Goal: Task Accomplishment & Management: Manage account settings

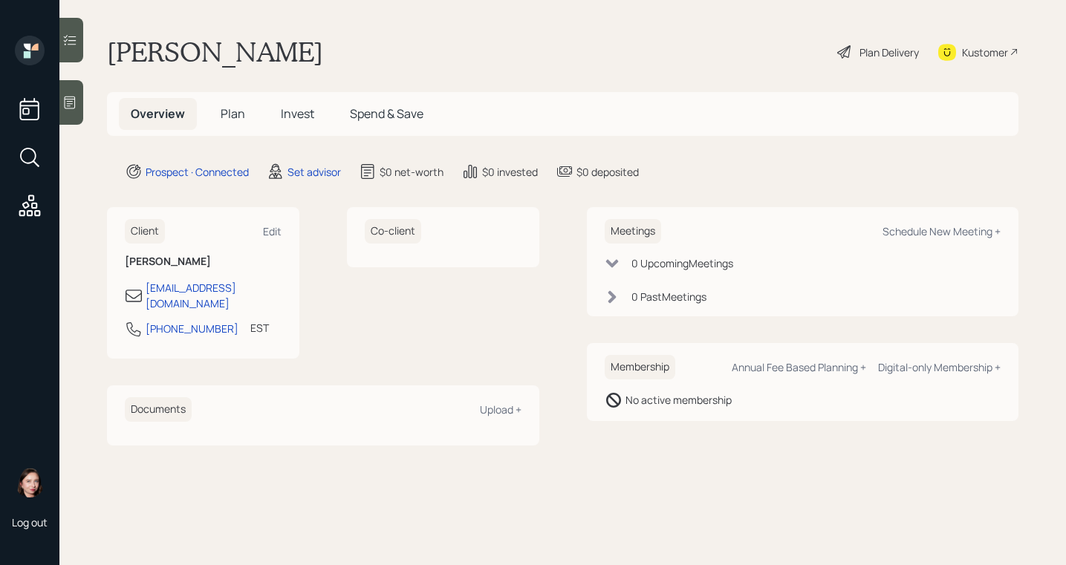
click at [79, 102] on div at bounding box center [71, 102] width 24 height 45
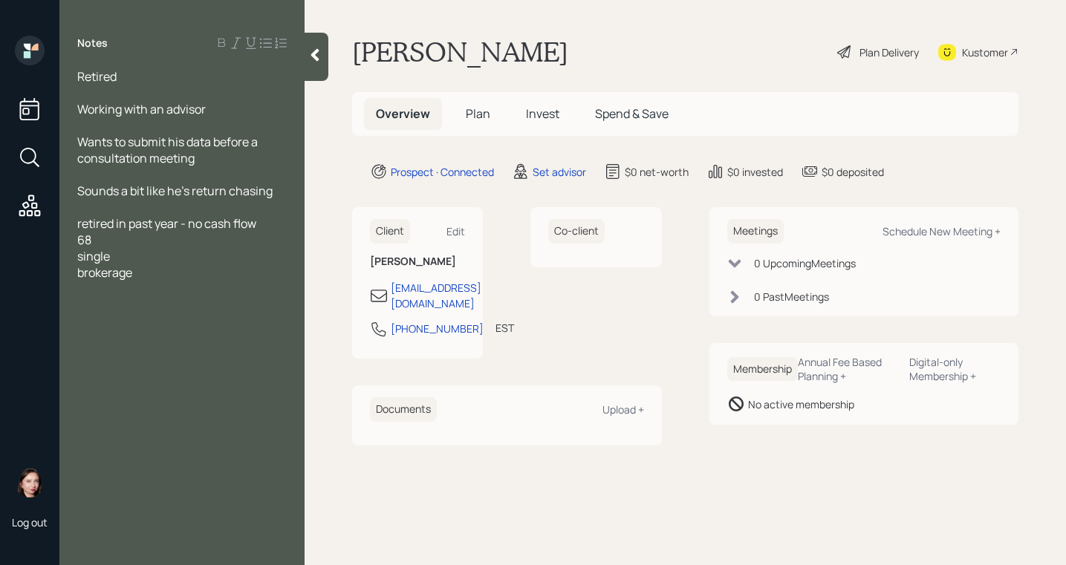
click at [166, 276] on div "brokerage" at bounding box center [181, 272] width 209 height 16
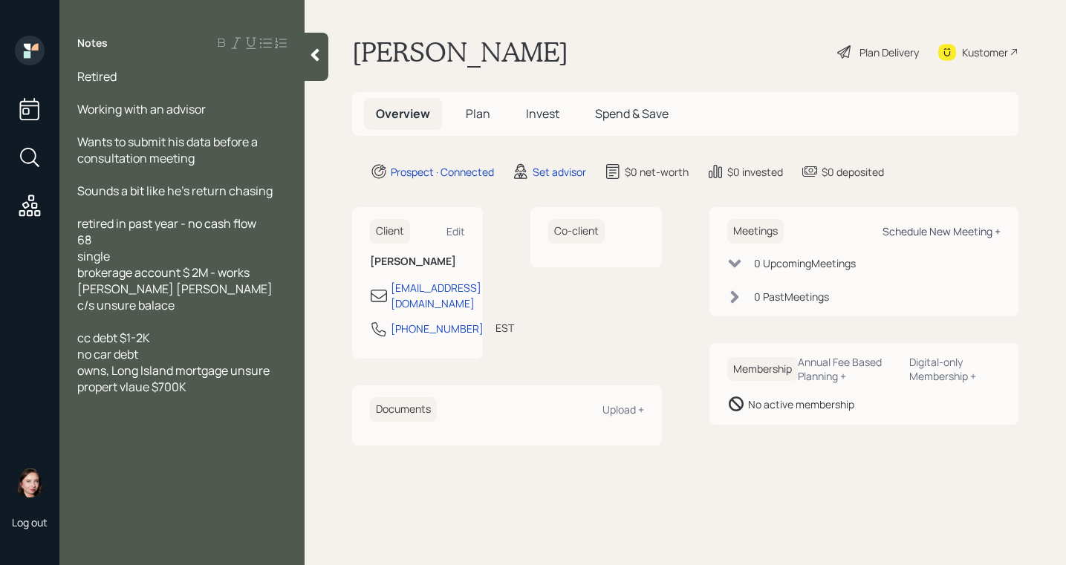
click at [935, 235] on div "Schedule New Meeting +" at bounding box center [941, 231] width 118 height 14
select select "round-[PERSON_NAME]"
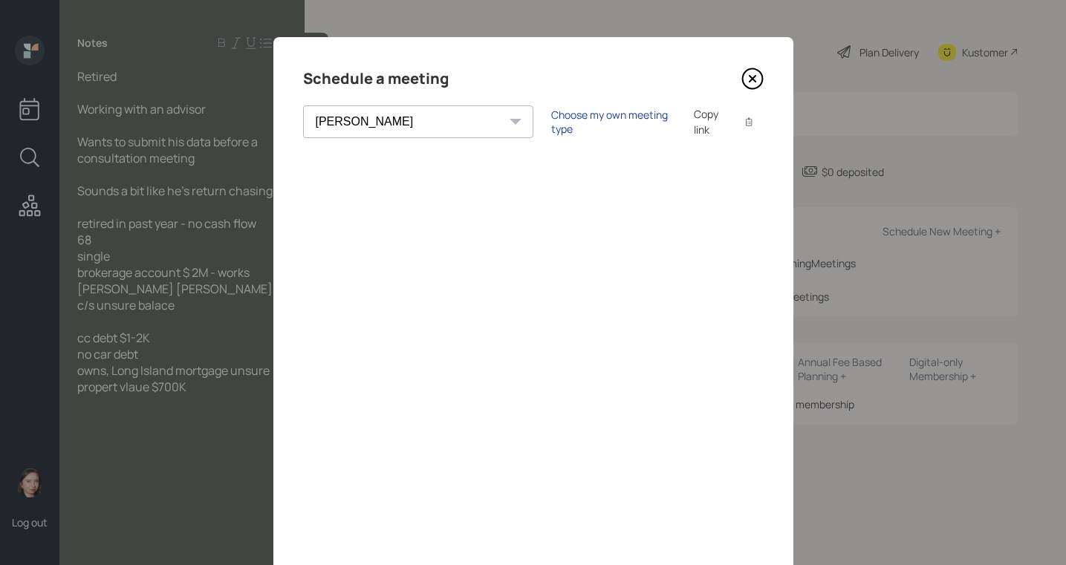
click at [551, 126] on div "Choose my own meeting type" at bounding box center [613, 122] width 125 height 28
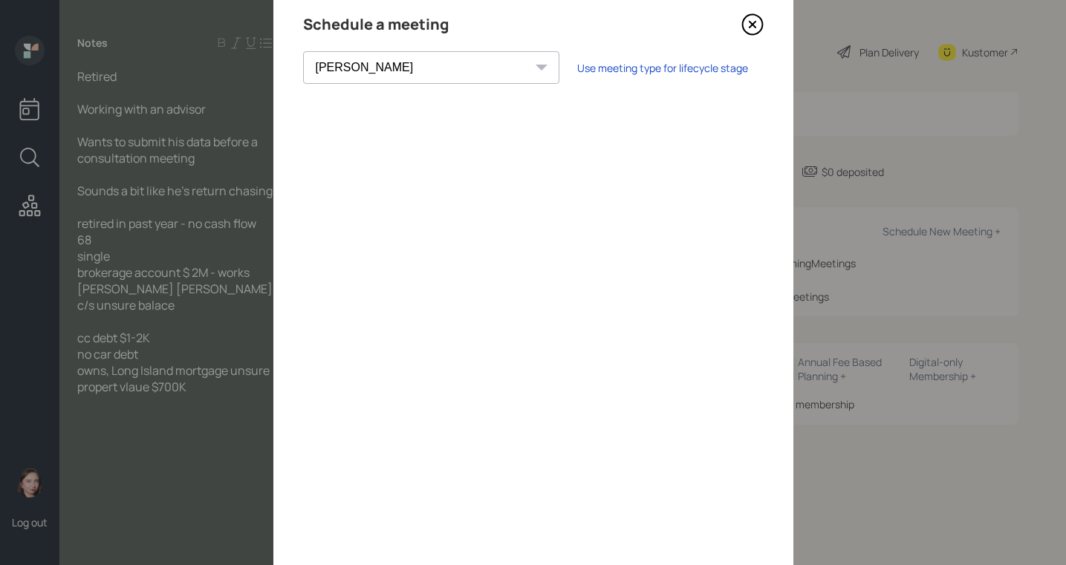
scroll to position [37, 0]
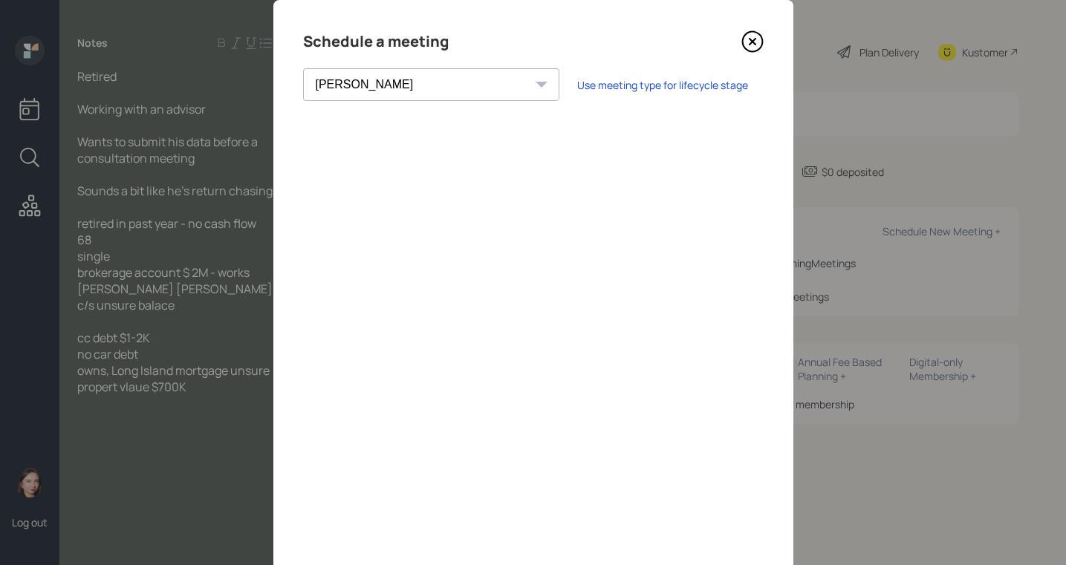
click at [758, 44] on div "Schedule a meeting [PERSON_NAME] [PERSON_NAME] [PERSON_NAME] [PERSON_NAME] [PER…" at bounding box center [533, 297] width 520 height 594
click at [734, 45] on div "Schedule a meeting" at bounding box center [533, 42] width 460 height 24
click at [746, 45] on icon at bounding box center [752, 41] width 22 height 22
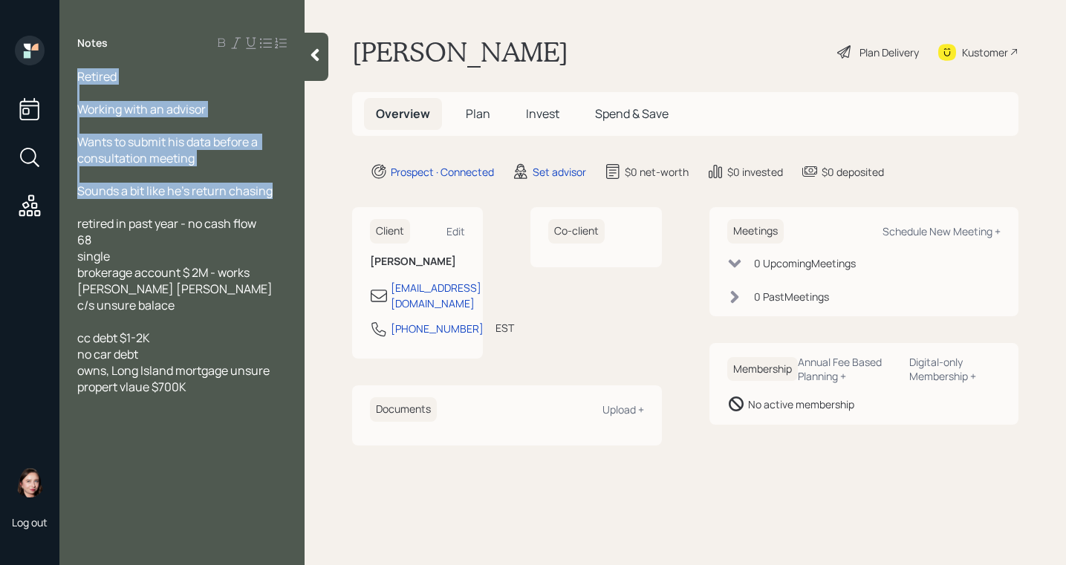
drag, startPoint x: 270, startPoint y: 191, endPoint x: 72, endPoint y: 72, distance: 231.2
click at [72, 72] on div "Retired Working with an advisor Wants to submit his data before a consultation …" at bounding box center [181, 231] width 245 height 327
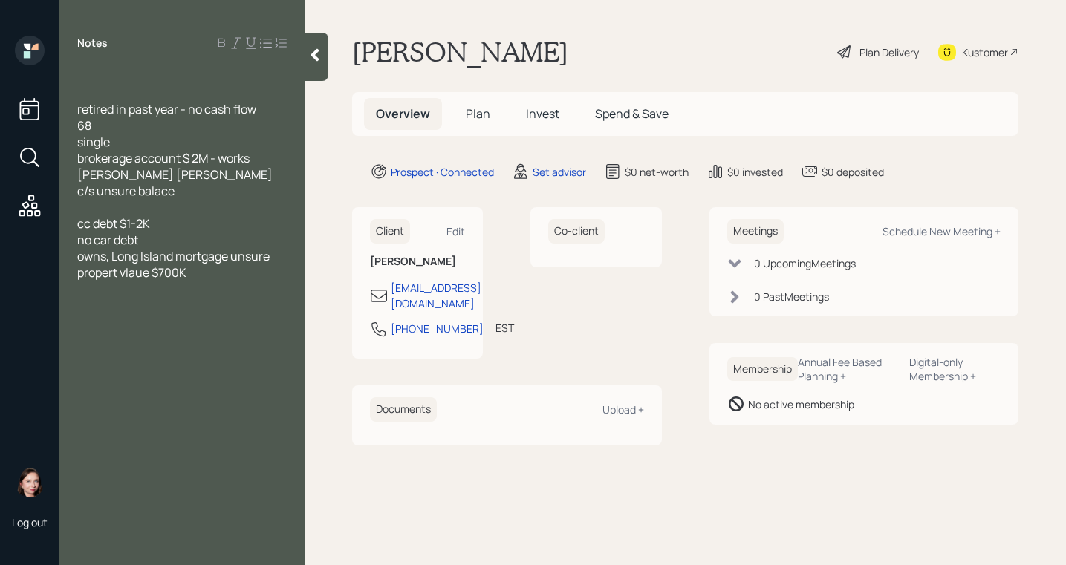
click at [104, 89] on div at bounding box center [181, 93] width 209 height 16
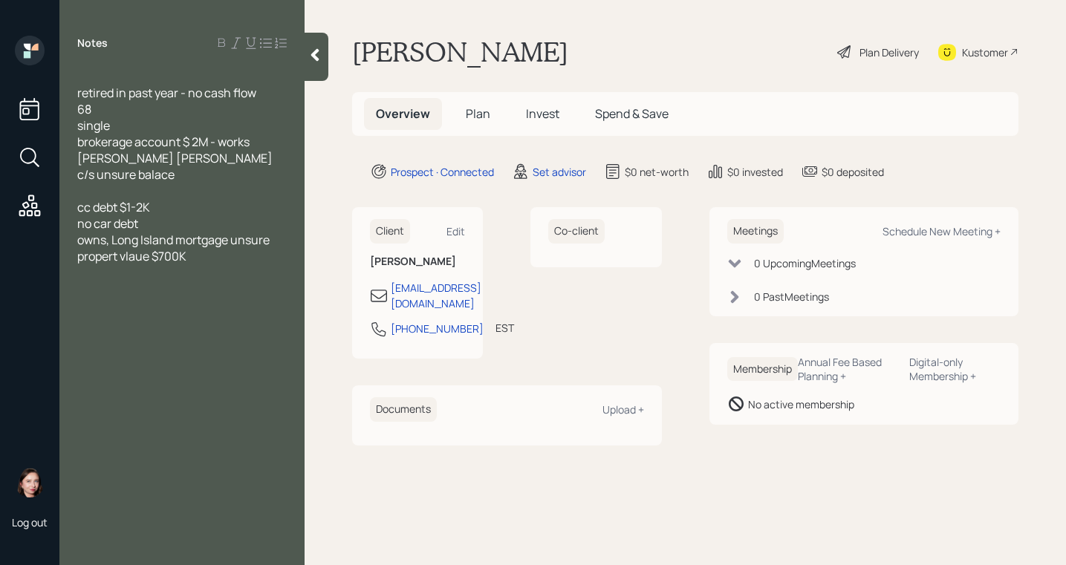
click at [77, 93] on span "retired in past year - no cash flow" at bounding box center [166, 93] width 179 height 16
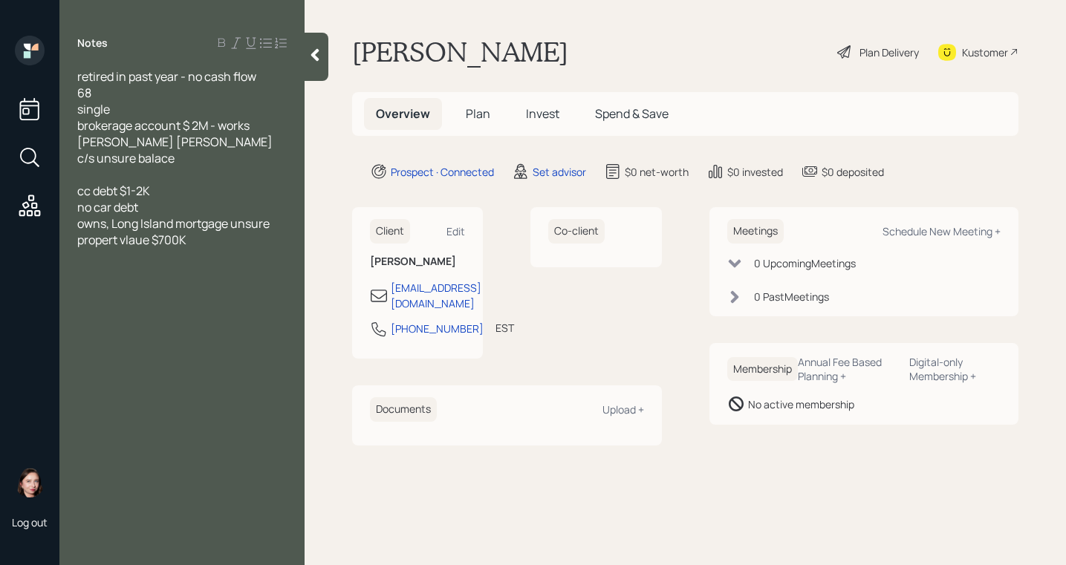
click at [190, 80] on span "retired in past year - no cash flow" at bounding box center [166, 76] width 179 height 16
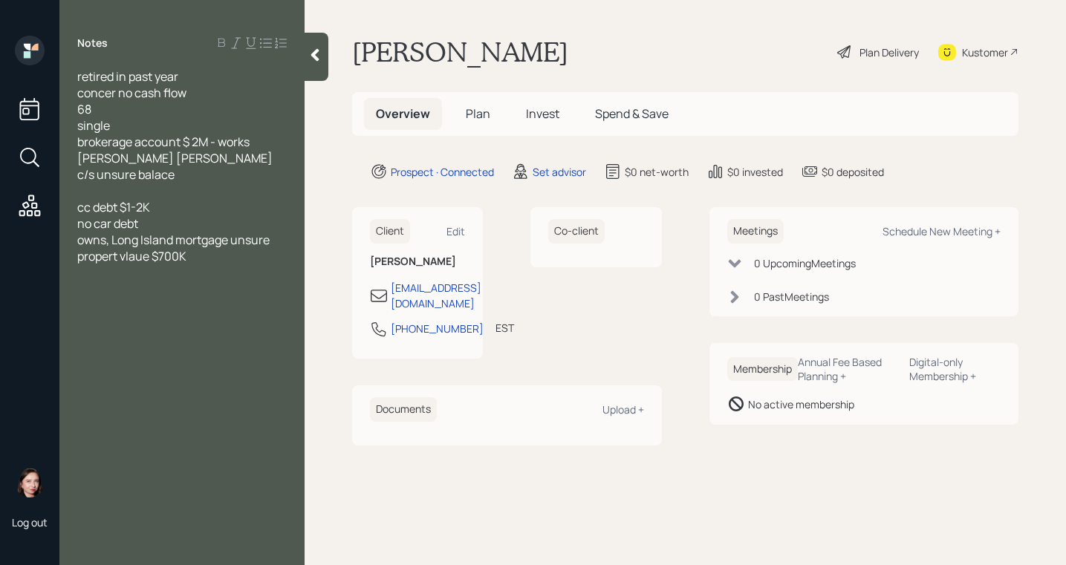
click at [77, 74] on span "retired in past year" at bounding box center [127, 76] width 101 height 16
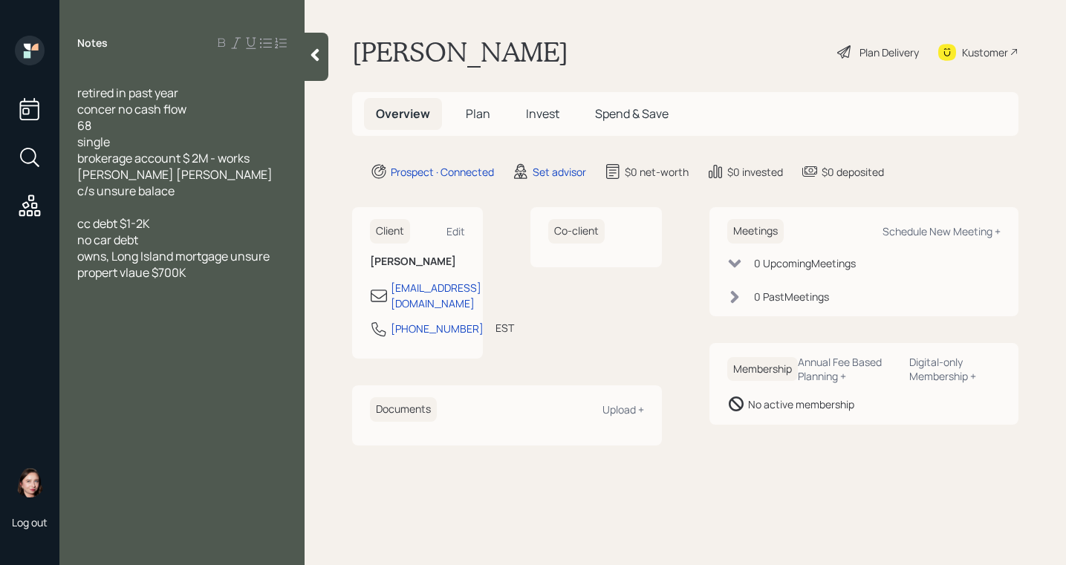
click at [126, 74] on div at bounding box center [181, 76] width 209 height 16
drag, startPoint x: 118, startPoint y: 142, endPoint x: 67, endPoint y: 123, distance: 54.5
click at [62, 123] on div "68, single retired in past year concer no cash flow 68 single brokerage account…" at bounding box center [181, 174] width 245 height 212
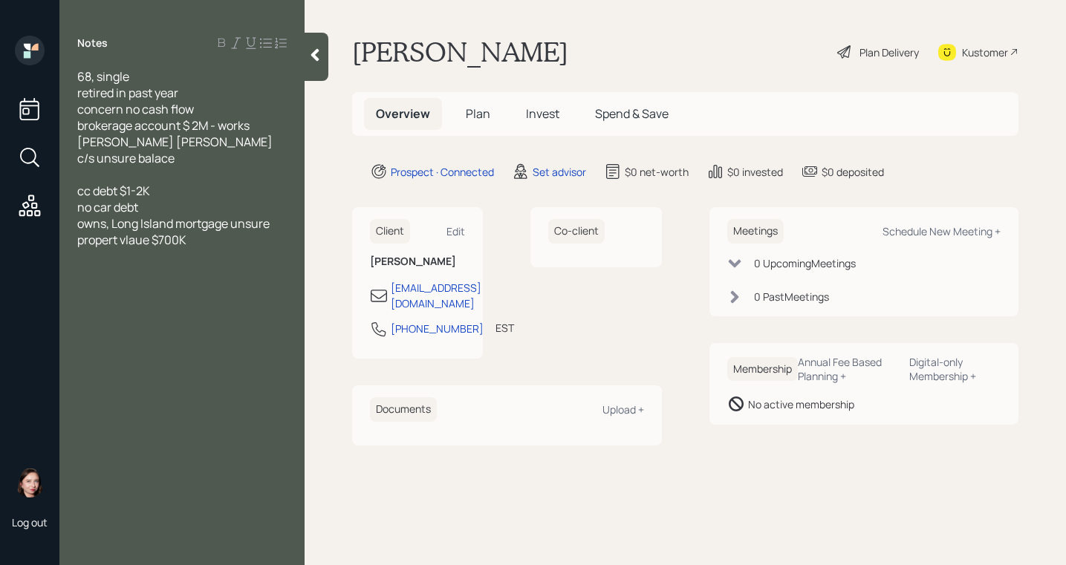
click at [219, 105] on div "concern no cash flow" at bounding box center [181, 109] width 209 height 16
click at [123, 108] on span "concern no cash flow" at bounding box center [135, 109] width 117 height 16
click at [247, 109] on div "concern= no cash flow" at bounding box center [181, 109] width 209 height 16
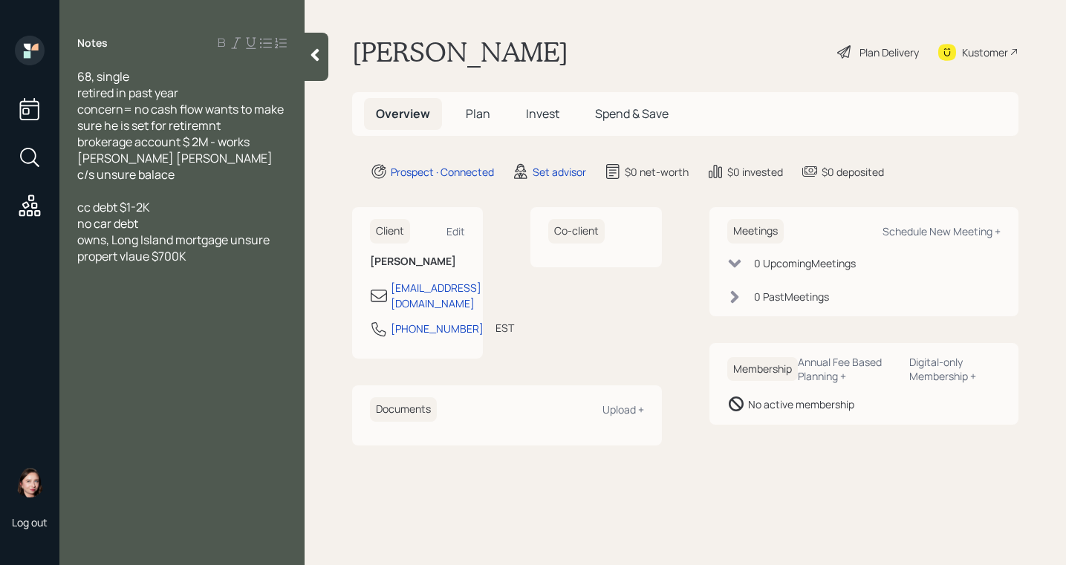
click at [204, 111] on span "concern= no cash flow wants to make sure he is set for retiremnt" at bounding box center [181, 117] width 209 height 33
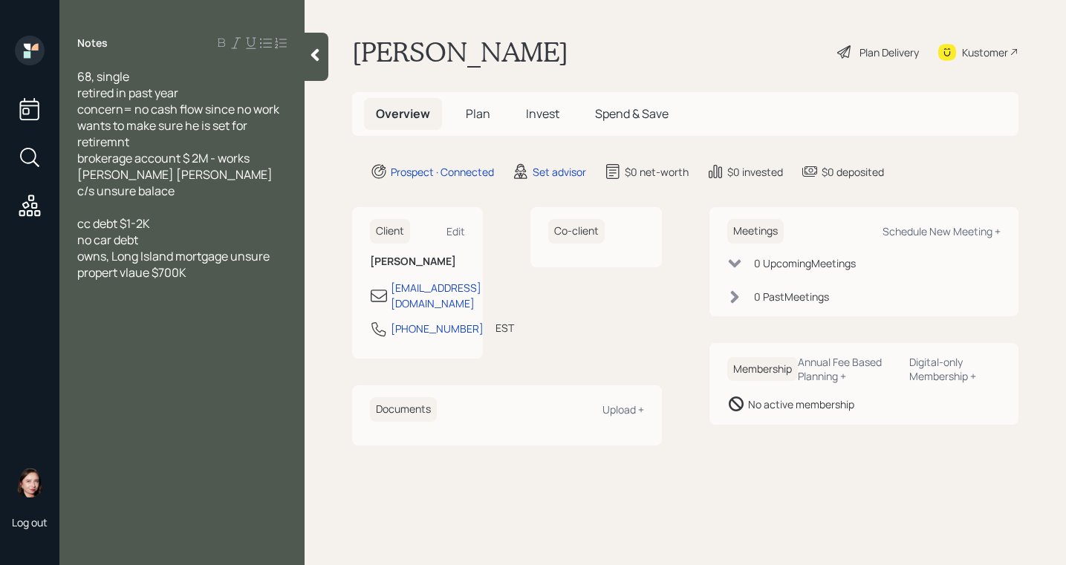
click at [253, 109] on span "concern= no cash flow since no work wants to make sure he is set for retiremnt" at bounding box center [179, 125] width 204 height 49
click at [284, 108] on span "concern= no cash flow since not work wants to make sure he is set for retiremnt" at bounding box center [181, 125] width 209 height 49
click at [154, 141] on span "concern= no cash flow since not working wants to make sure he is set for retire…" at bounding box center [177, 125] width 200 height 49
drag, startPoint x: 137, startPoint y: 172, endPoint x: 115, endPoint y: 176, distance: 22.0
click at [117, 173] on div "brokerage account $ 2M - works [PERSON_NAME] [PERSON_NAME]" at bounding box center [181, 166] width 209 height 33
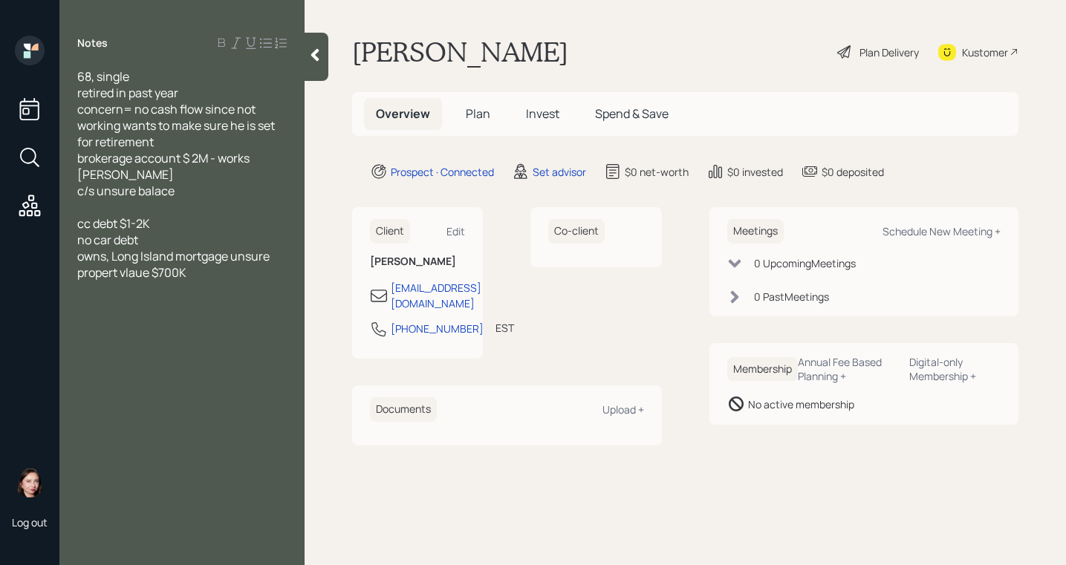
click at [216, 183] on div "c/s unsure balace" at bounding box center [181, 191] width 209 height 16
click at [192, 160] on span "brokerage account $ 2M - works [PERSON_NAME]" at bounding box center [164, 166] width 175 height 33
click at [84, 183] on span "c/s unsure balace" at bounding box center [125, 191] width 97 height 16
click at [256, 183] on div "checking/savings unsure balace" at bounding box center [181, 191] width 209 height 16
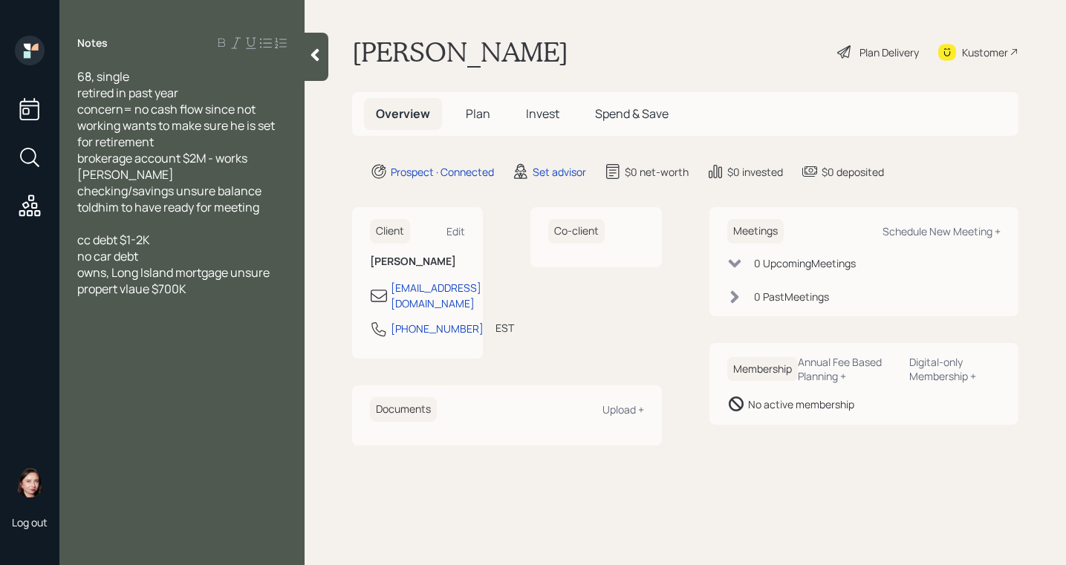
click at [100, 191] on span "checking/savings unsure balance toldhim to have ready for meeting" at bounding box center [170, 199] width 186 height 33
click at [106, 264] on span "owns, Long Island mortgage unsure" at bounding box center [173, 272] width 192 height 16
click at [116, 264] on span "owns, Long Island mortgage unsure" at bounding box center [173, 272] width 192 height 16
click at [108, 264] on span "ownshome in [GEOGRAPHIC_DATA] mortgage unsure" at bounding box center [176, 280] width 199 height 33
click at [217, 275] on div "owns home in [GEOGRAPHIC_DATA] mortgage unsure" at bounding box center [181, 280] width 209 height 33
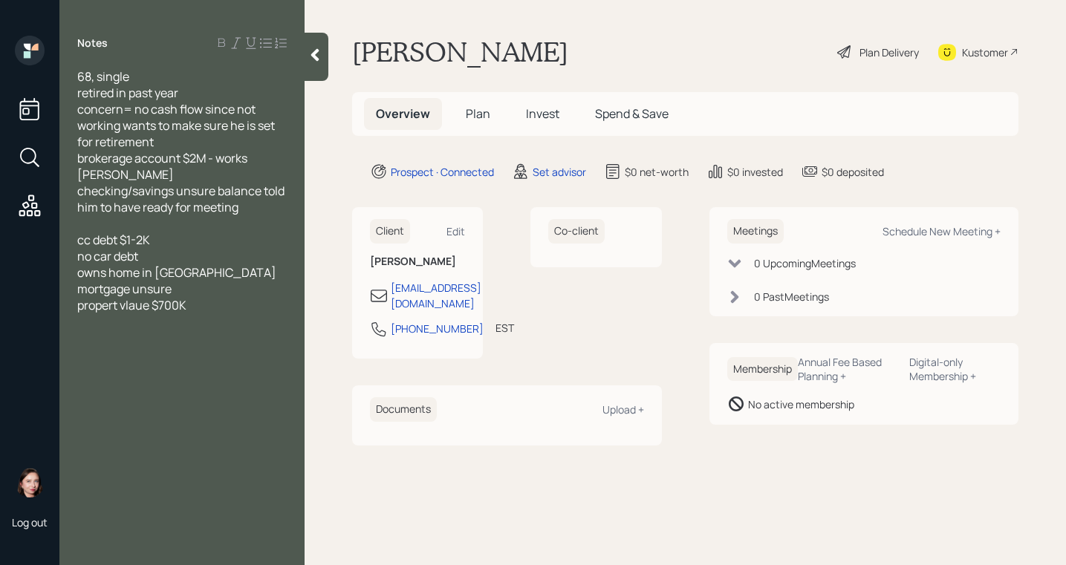
click at [284, 264] on div "owns home in [GEOGRAPHIC_DATA] mortgage unsure" at bounding box center [181, 280] width 209 height 33
click at [120, 297] on span "propert vlaue $700K" at bounding box center [131, 305] width 109 height 16
drag, startPoint x: 172, startPoint y: 267, endPoint x: 149, endPoint y: 269, distance: 22.3
click at [170, 267] on div "owns home in [GEOGRAPHIC_DATA] mortgage balance unsure" at bounding box center [181, 280] width 209 height 33
click at [547, 171] on div "Set advisor" at bounding box center [558, 172] width 53 height 16
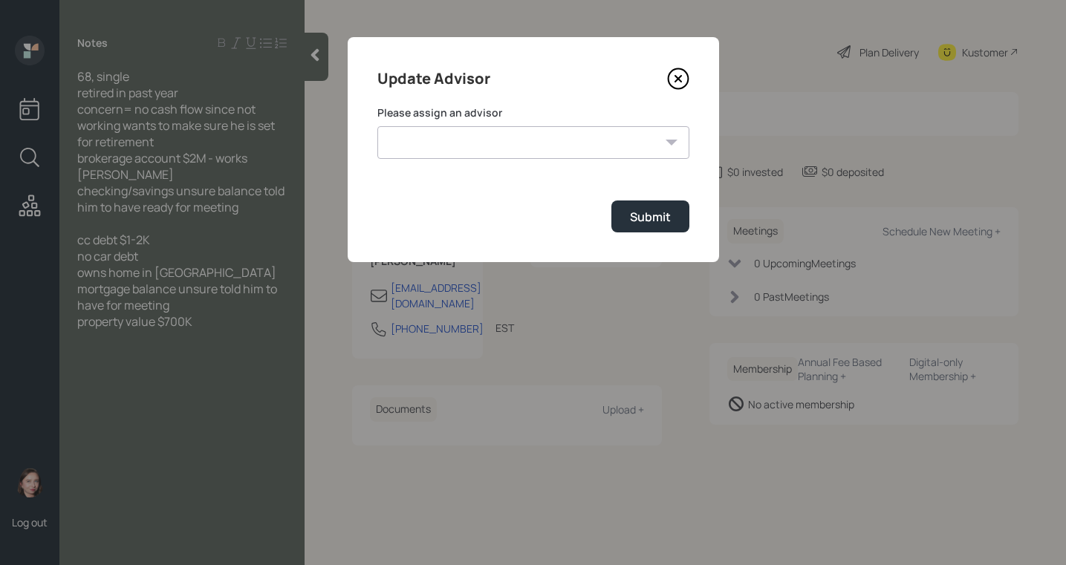
click at [592, 147] on select "[PERSON_NAME] [PERSON_NAME] End [PERSON_NAME] [PERSON_NAME] [PERSON_NAME] [PERS…" at bounding box center [533, 142] width 312 height 33
click at [377, 126] on select "[PERSON_NAME] [PERSON_NAME] End [PERSON_NAME] [PERSON_NAME] [PERSON_NAME] [PERS…" at bounding box center [533, 142] width 312 height 33
click at [500, 150] on select "[PERSON_NAME] [PERSON_NAME] End [PERSON_NAME] [PERSON_NAME] [PERSON_NAME] [PERS…" at bounding box center [533, 142] width 312 height 33
select select "f14b762f-c7c2-4b89-9227-8fa891345eea"
click at [377, 126] on select "[PERSON_NAME] [PERSON_NAME] End [PERSON_NAME] [PERSON_NAME] [PERSON_NAME] [PERS…" at bounding box center [533, 142] width 312 height 33
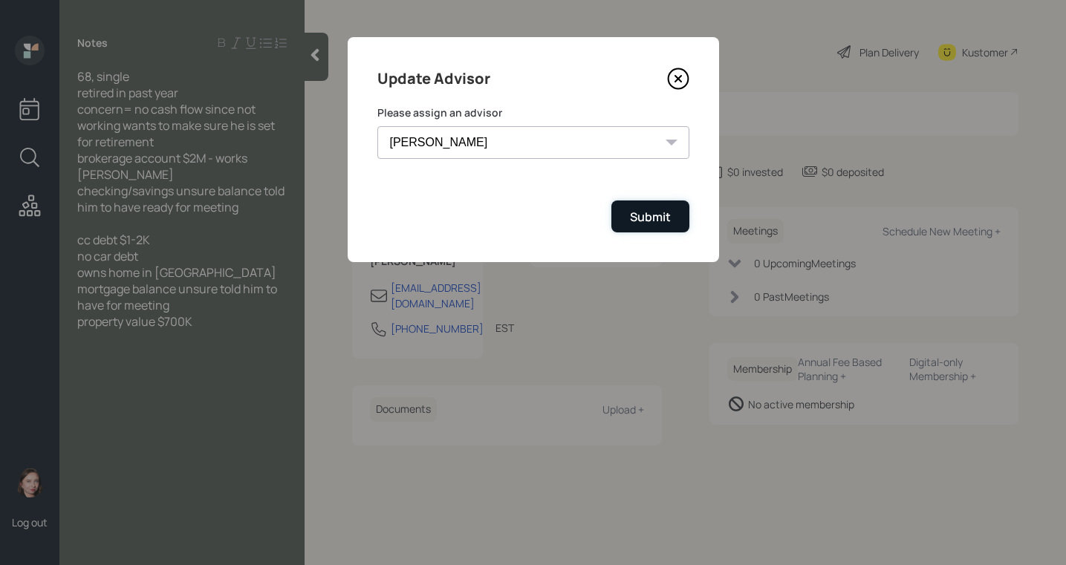
click at [648, 221] on div "Submit" at bounding box center [650, 217] width 41 height 16
